Goal: Task Accomplishment & Management: Manage account settings

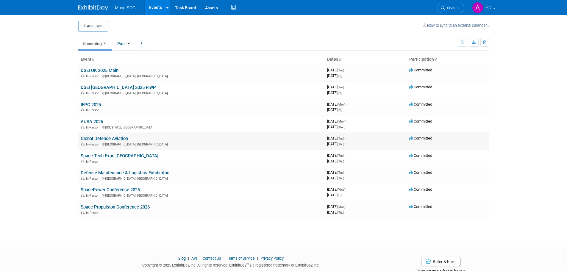
click at [122, 138] on link "Global Defence Aviation" at bounding box center [104, 138] width 47 height 5
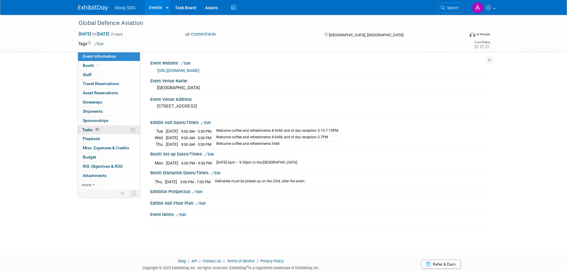
click at [101, 131] on link "0% Tasks 0%" at bounding box center [109, 130] width 62 height 9
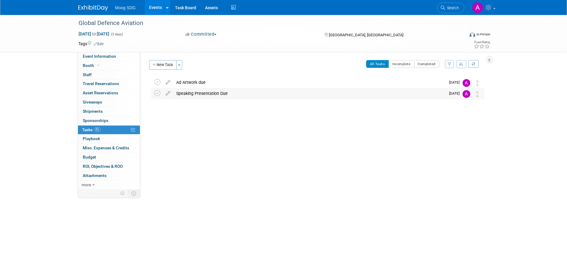
click at [444, 95] on div "Speaking Presentation Due" at bounding box center [309, 93] width 272 height 10
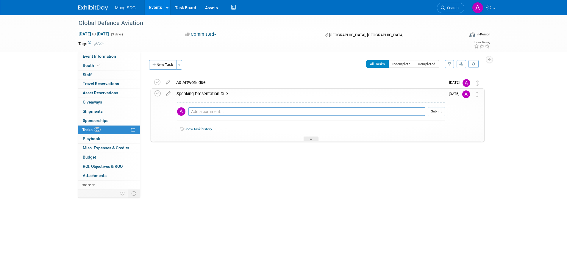
click at [170, 93] on icon at bounding box center [168, 92] width 10 height 7
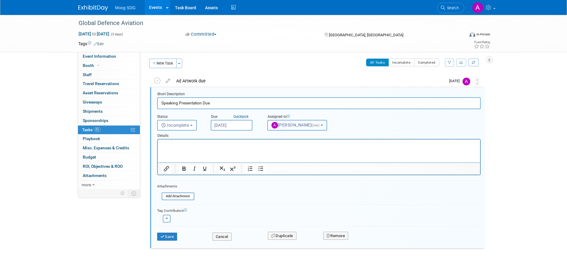
click at [315, 127] on span "[PERSON_NAME] (me)" at bounding box center [296, 125] width 49 height 5
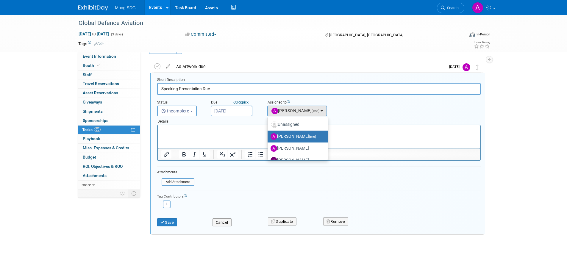
click at [296, 135] on label "[PERSON_NAME] (me)" at bounding box center [297, 137] width 52 height 10
click at [269, 135] on input "[PERSON_NAME] (me)" at bounding box center [267, 136] width 4 height 4
click at [230, 128] on p "Rich Text Area. Press ALT-0 for help." at bounding box center [319, 131] width 316 height 6
click at [230, 129] on p "Rich Text Area. Press ALT-0 for help." at bounding box center [319, 131] width 316 height 6
click at [319, 109] on button "[PERSON_NAME] (me)" at bounding box center [297, 111] width 60 height 11
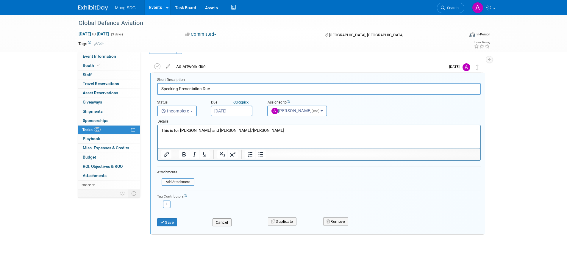
click at [204, 130] on p "This is for [PERSON_NAME] and [PERSON_NAME]/[PERSON_NAME]" at bounding box center [319, 131] width 316 height 6
click at [325, 128] on p "This is for [PERSON_NAME]/[PERSON_NAME] and [PERSON_NAME]/[PERSON_NAME]" at bounding box center [319, 131] width 316 height 6
click at [167, 225] on button "Save" at bounding box center [167, 223] width 20 height 8
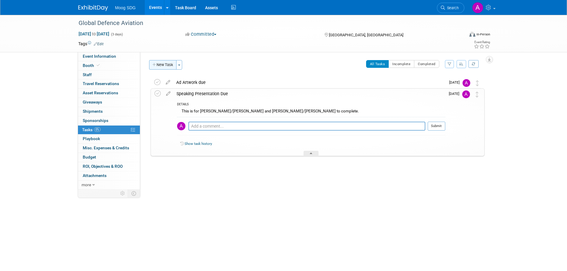
click at [164, 67] on button "New Task" at bounding box center [162, 65] width 27 height 10
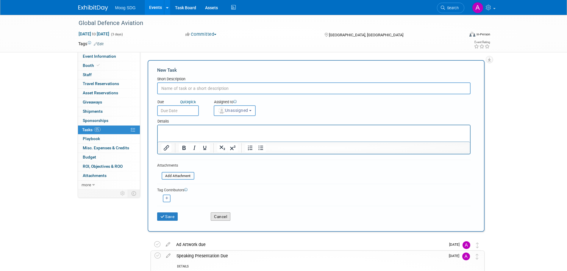
click at [223, 218] on button "Cancel" at bounding box center [221, 217] width 20 height 8
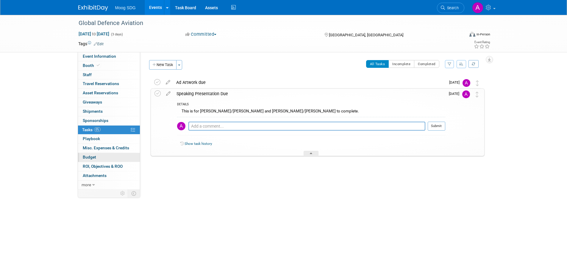
click at [88, 158] on span "Budget" at bounding box center [89, 157] width 13 height 5
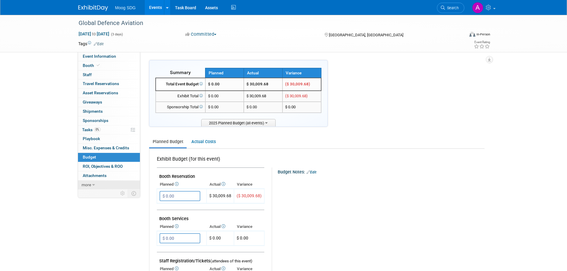
click at [92, 187] on icon at bounding box center [93, 185] width 3 height 4
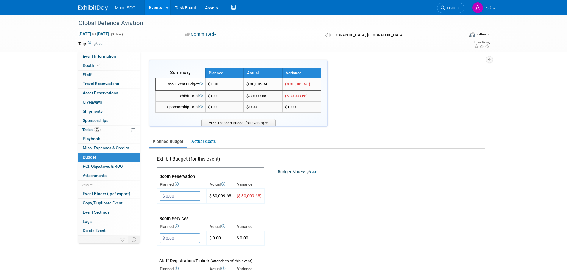
click at [152, 8] on link "Events" at bounding box center [156, 7] width 22 height 15
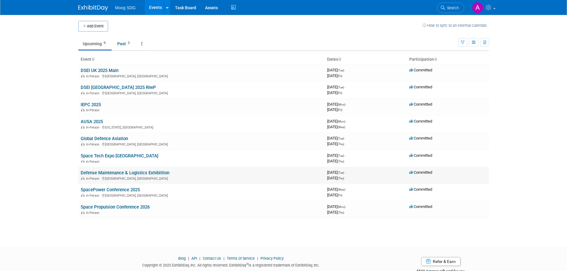
click at [109, 173] on link "Defense Maintenance & Logistics Exhibititon" at bounding box center [125, 172] width 89 height 5
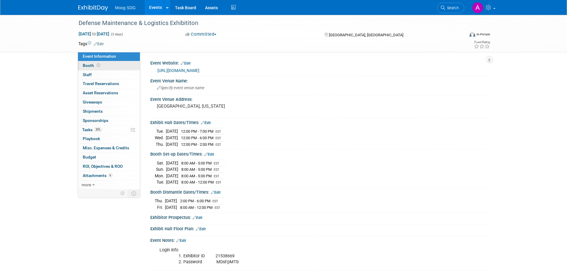
click at [105, 65] on link "Booth" at bounding box center [109, 65] width 62 height 9
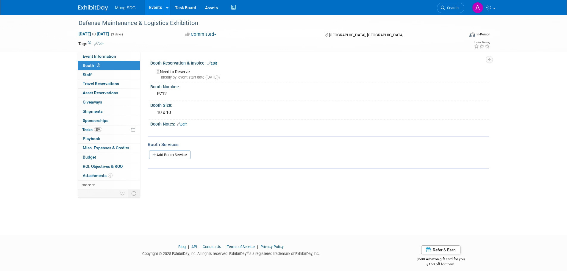
click at [217, 63] on link "Edit" at bounding box center [212, 63] width 10 height 4
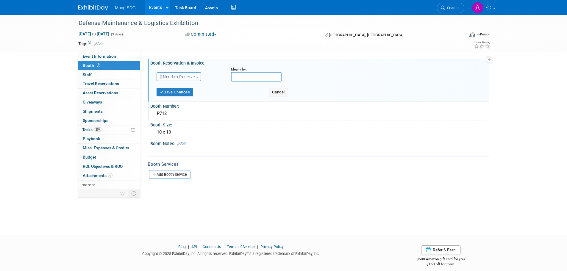
click at [172, 115] on div "P712" at bounding box center [320, 113] width 330 height 9
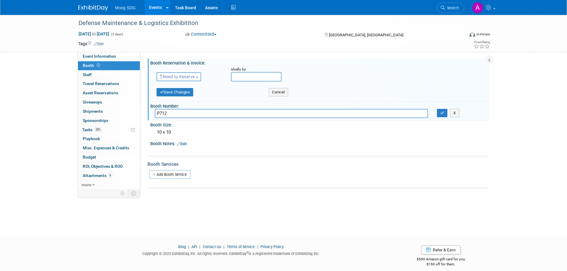
drag, startPoint x: 174, startPoint y: 114, endPoint x: 152, endPoint y: 118, distance: 22.9
click at [152, 118] on div "P712" at bounding box center [291, 113] width 282 height 9
type input "317"
click at [173, 133] on div "10 x 10" at bounding box center [320, 132] width 330 height 9
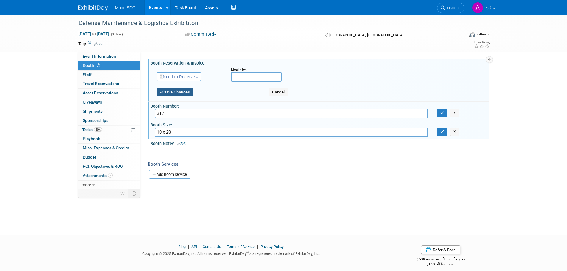
type input "10 x 20"
click at [175, 91] on button "Save Changes" at bounding box center [175, 92] width 37 height 8
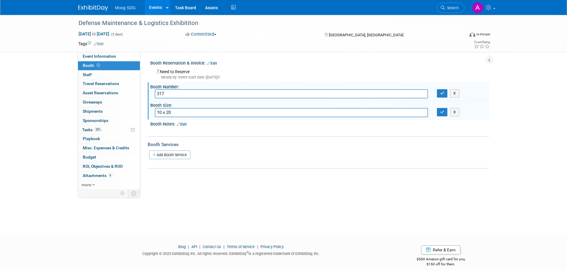
click at [185, 125] on link "Edit" at bounding box center [182, 124] width 10 height 4
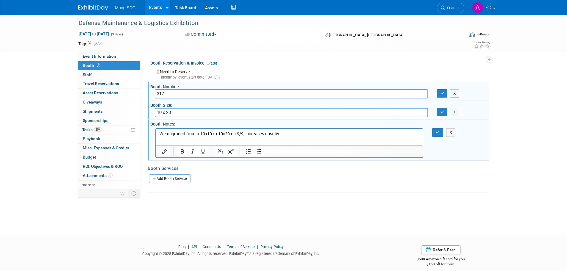
click at [318, 132] on p "We upgraded from a 10x10 to 10x20 on 9/9, increases cost by" at bounding box center [289, 134] width 260 height 6
click at [442, 134] on button "button" at bounding box center [437, 132] width 11 height 9
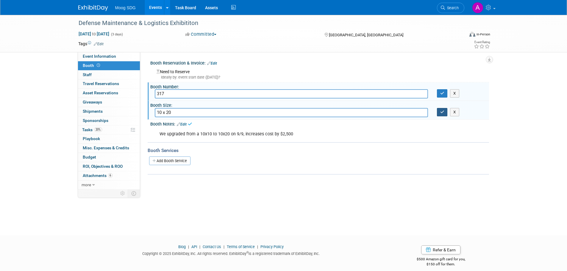
click at [440, 113] on icon "button" at bounding box center [442, 112] width 4 height 4
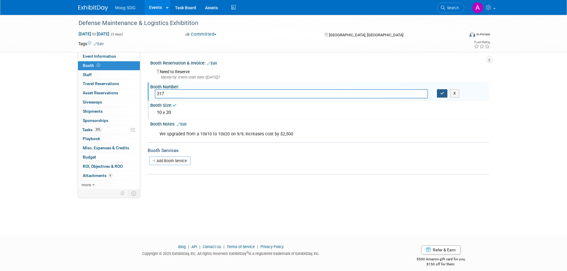
click at [440, 93] on button "button" at bounding box center [442, 93] width 11 height 8
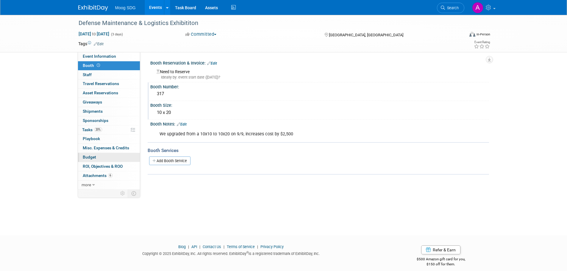
click at [116, 157] on link "Budget" at bounding box center [109, 157] width 62 height 9
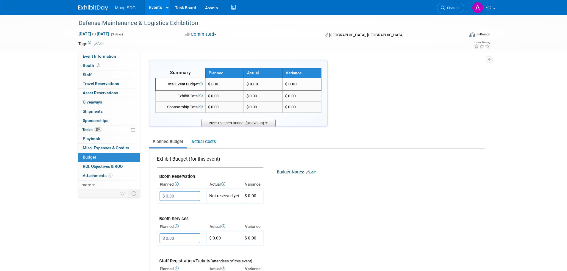
click at [264, 122] on span "2025 Planned Budget (all events)" at bounding box center [238, 122] width 74 height 7
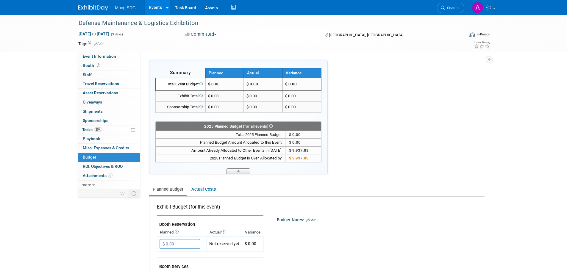
click at [238, 172] on icon at bounding box center [238, 172] width 2 height 4
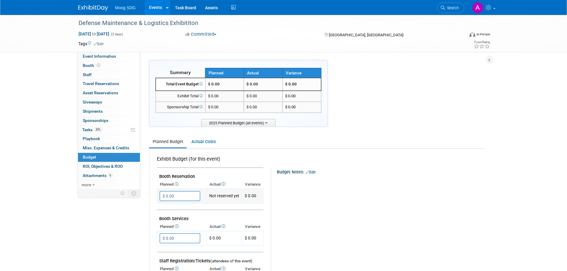
click at [176, 197] on input "$ 0.00" at bounding box center [180, 196] width 41 height 10
click at [316, 171] on link "Edit" at bounding box center [311, 172] width 10 height 4
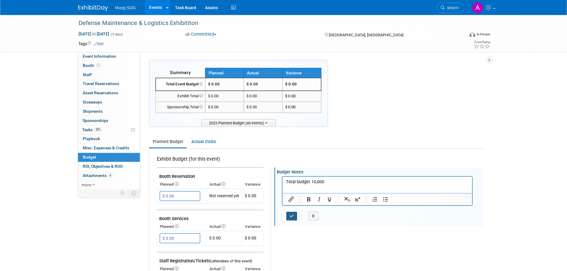
click at [292, 217] on icon "button" at bounding box center [292, 216] width 4 height 4
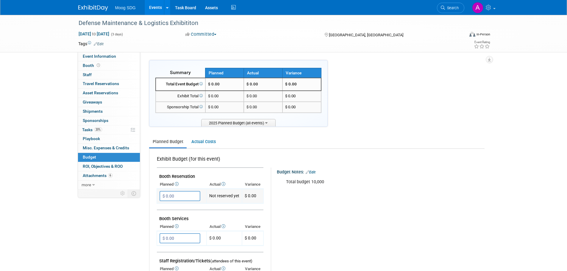
click at [175, 196] on input "$ 0.00" at bounding box center [180, 196] width 41 height 10
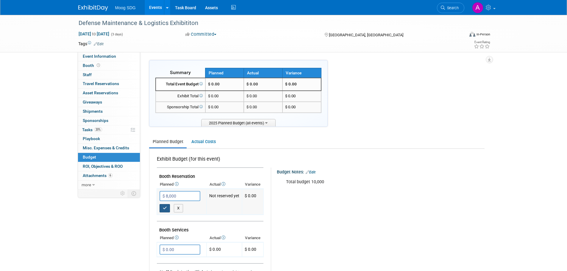
type input "$ 8,000.00"
click at [167, 210] on icon "button" at bounding box center [165, 208] width 4 height 4
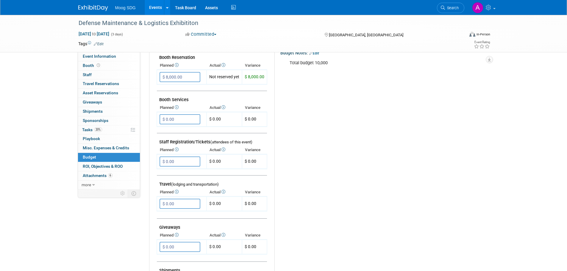
scroll to position [89, 0]
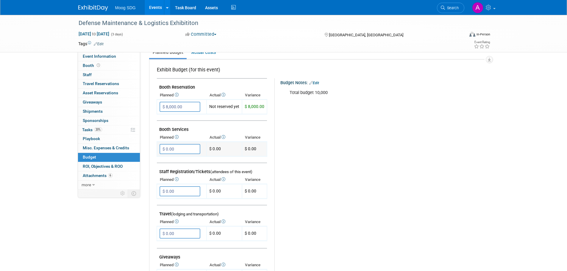
click at [175, 144] on input "$ 0.00" at bounding box center [180, 149] width 41 height 10
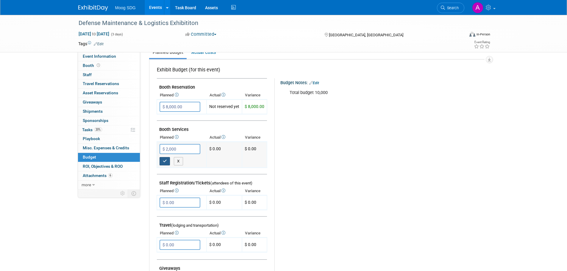
type input "$ 2,000.00"
click at [168, 166] on button "button" at bounding box center [165, 161] width 11 height 8
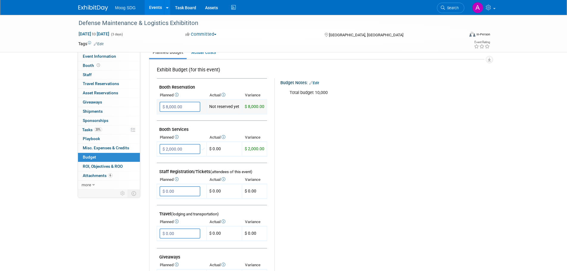
click at [228, 110] on td "Not reserved yet" at bounding box center [224, 107] width 35 height 15
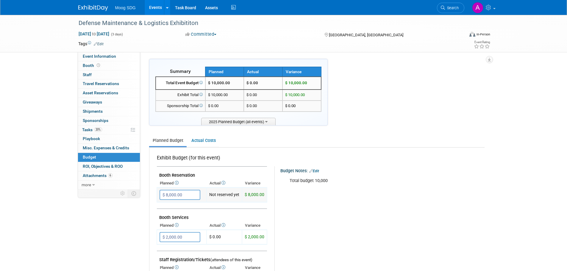
scroll to position [0, 0]
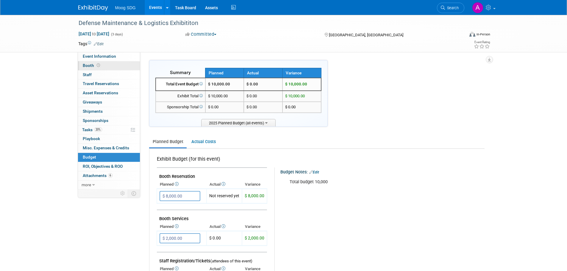
click at [109, 64] on link "Booth" at bounding box center [109, 65] width 62 height 9
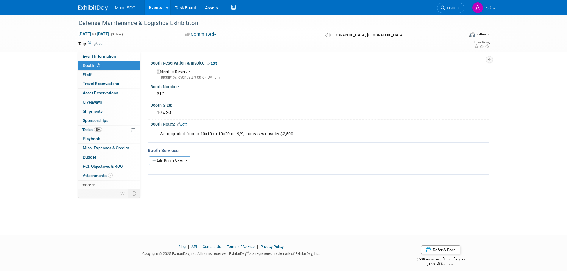
click at [209, 77] on div "Ideally by: event start date (Tue. Dec 9, 2025)?" at bounding box center [321, 77] width 328 height 5
click at [215, 61] on link "Edit" at bounding box center [212, 63] width 10 height 4
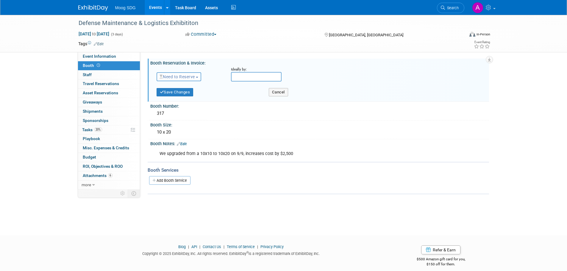
click at [189, 77] on span "Need to Reserve" at bounding box center [177, 76] width 35 height 5
click at [188, 95] on link "Reserved" at bounding box center [189, 95] width 64 height 8
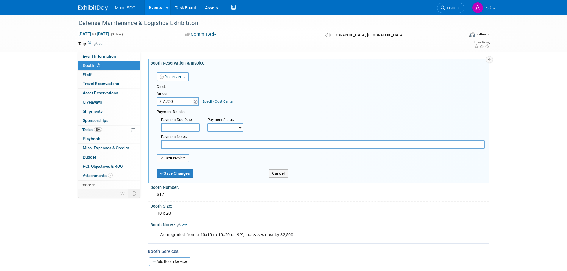
type input "$ 7,750.00"
click at [222, 130] on select "Not Paid Yet Partially Paid Paid in Full" at bounding box center [226, 127] width 36 height 9
select select "2"
click at [208, 123] on select "Not Paid Yet Partially Paid Paid in Full" at bounding box center [226, 127] width 36 height 9
click at [180, 170] on button "Save Changes" at bounding box center [175, 173] width 37 height 8
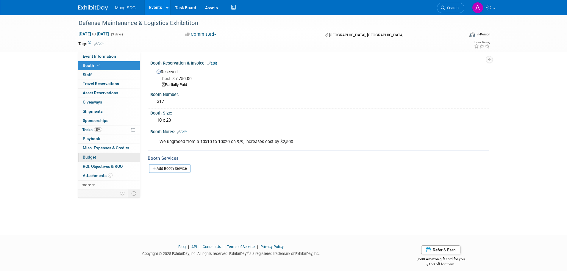
click at [103, 157] on link "Budget" at bounding box center [109, 157] width 62 height 9
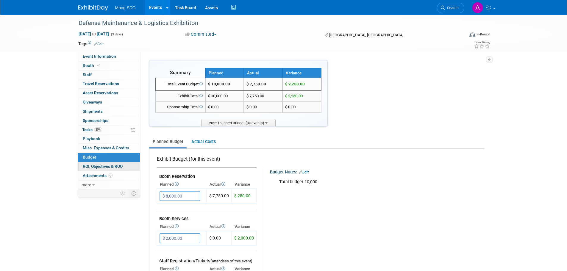
click at [111, 166] on span "ROI, Objectives & ROO 0" at bounding box center [103, 166] width 40 height 5
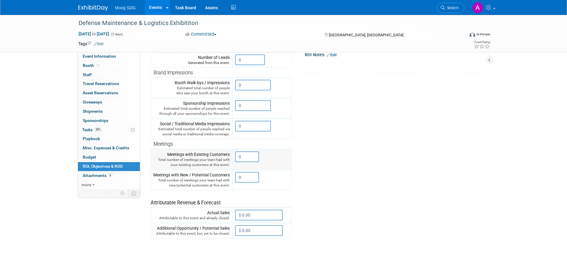
scroll to position [119, 0]
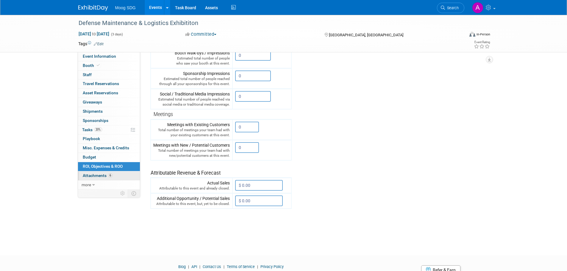
click at [135, 177] on link "6 Attachments 6" at bounding box center [109, 175] width 62 height 9
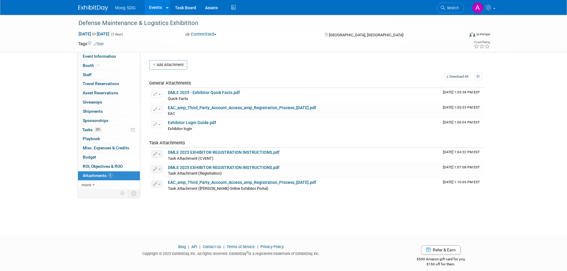
click at [63, 85] on div "Defense Maintenance & Logistics Exhibititon Dec 9, 2025 to Dec 11, 2025 (3 days…" at bounding box center [283, 120] width 567 height 210
click at [100, 74] on link "0 Staff 0" at bounding box center [109, 75] width 62 height 9
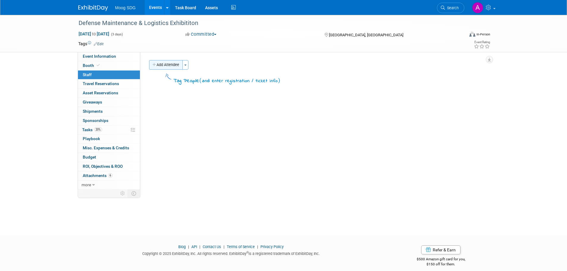
click at [174, 64] on button "Add Attendee" at bounding box center [166, 65] width 34 height 10
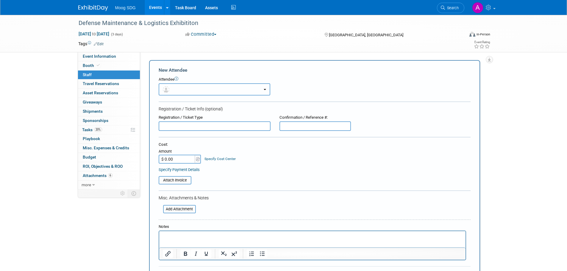
click at [185, 85] on button "button" at bounding box center [215, 89] width 112 height 12
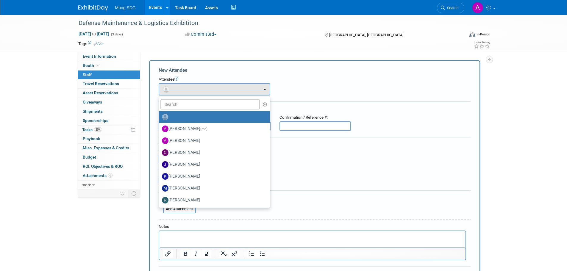
click at [261, 103] on span at bounding box center [264, 104] width 9 height 10
click at [264, 104] on icon "button" at bounding box center [265, 104] width 4 height 4
click at [268, 104] on button "button" at bounding box center [265, 104] width 7 height 9
click at [266, 105] on icon "button" at bounding box center [265, 104] width 4 height 4
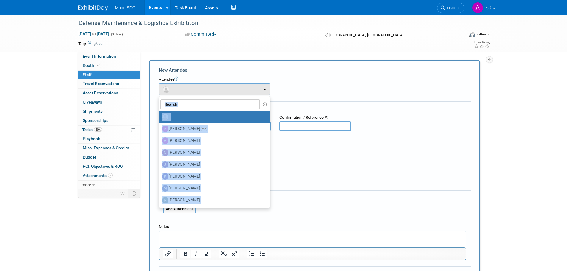
click at [314, 95] on form "New Attendee Attendee <img src="https://www.exhibitday.com/Images/Unassigned-Us…" at bounding box center [315, 176] width 312 height 219
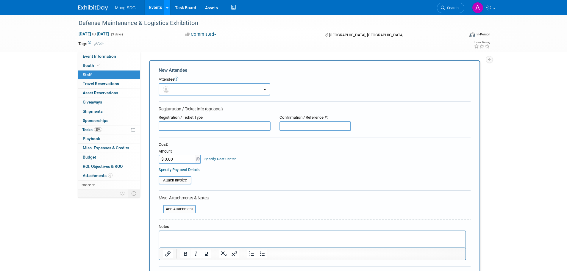
click at [166, 8] on icon at bounding box center [167, 8] width 2 height 4
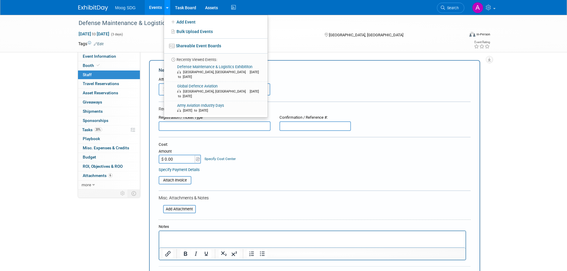
click at [166, 8] on icon at bounding box center [167, 8] width 2 height 4
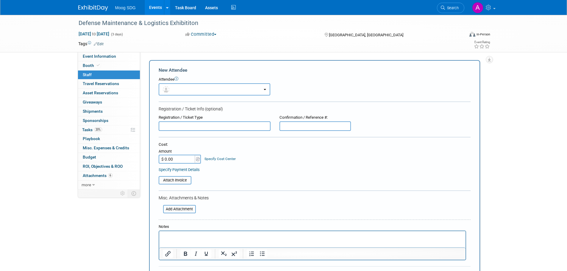
click at [496, 107] on div "Defense Maintenance & Logistics Exhibititon Dec 9, 2025 to Dec 11, 2025 (3 days…" at bounding box center [283, 162] width 567 height 295
click at [118, 168] on span "ROI, Objectives & ROO 0" at bounding box center [103, 166] width 40 height 5
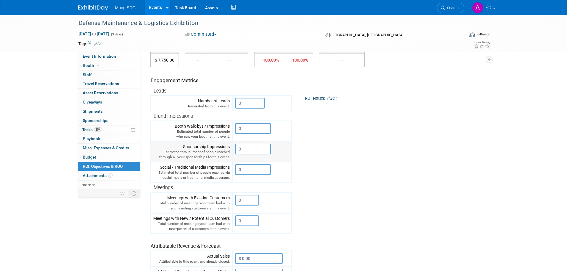
scroll to position [60, 0]
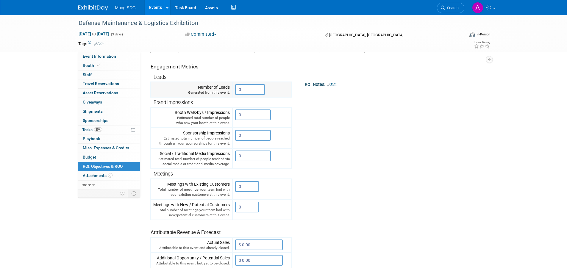
click at [250, 90] on input "0" at bounding box center [250, 89] width 30 height 11
click at [262, 113] on input "0" at bounding box center [253, 115] width 36 height 11
click at [245, 134] on input "0" at bounding box center [253, 135] width 36 height 11
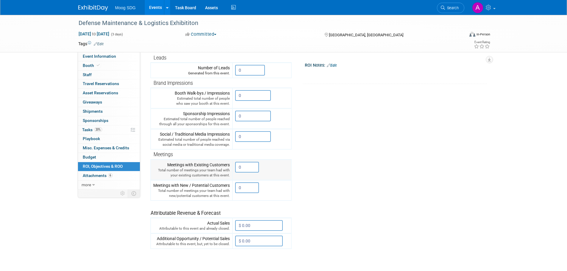
scroll to position [89, 0]
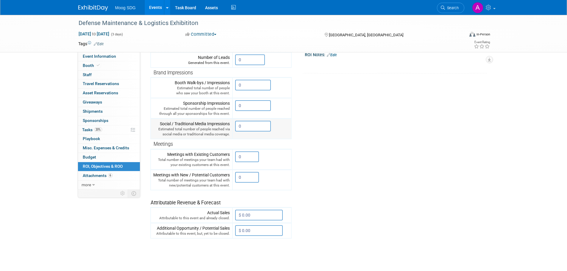
click at [256, 124] on input "0" at bounding box center [253, 126] width 36 height 11
click at [254, 124] on input "0" at bounding box center [253, 126] width 36 height 11
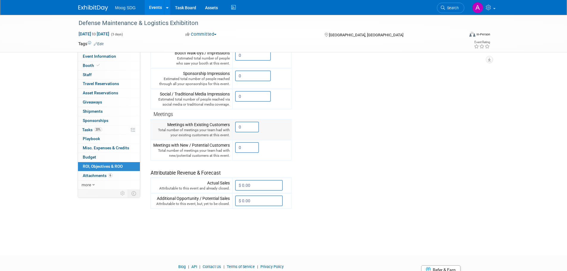
click at [251, 128] on input "0" at bounding box center [247, 127] width 24 height 11
click at [251, 148] on input "0" at bounding box center [247, 147] width 24 height 11
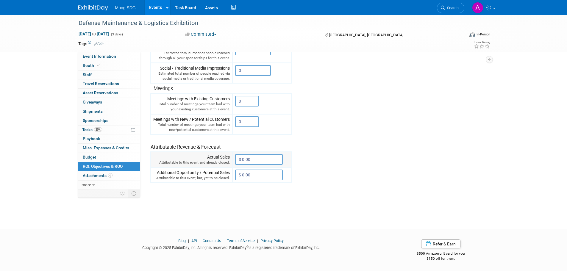
click at [253, 160] on input "$ 0.00" at bounding box center [259, 159] width 48 height 11
click at [255, 179] on input "$ 0.00" at bounding box center [259, 175] width 48 height 11
click at [311, 176] on tr "Engagement Metrics Leads Generated from this event. 0 X Brand Impressions 0" at bounding box center [317, 75] width 334 height 215
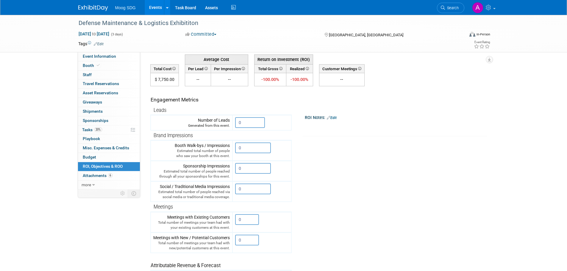
scroll to position [0, 0]
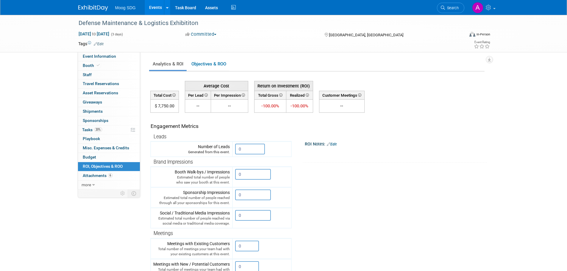
click at [354, 134] on td "ROI Notes: Edit X" at bounding box center [387, 138] width 191 height 50
click at [93, 54] on span "Event Information" at bounding box center [99, 56] width 33 height 5
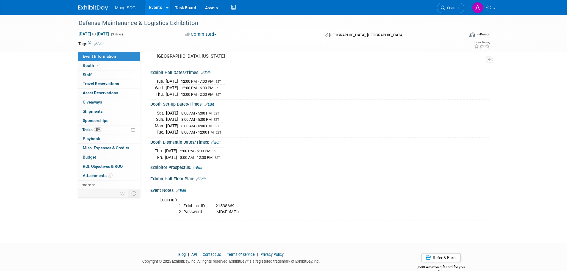
scroll to position [62, 0]
